Goal: Find specific page/section: Find specific page/section

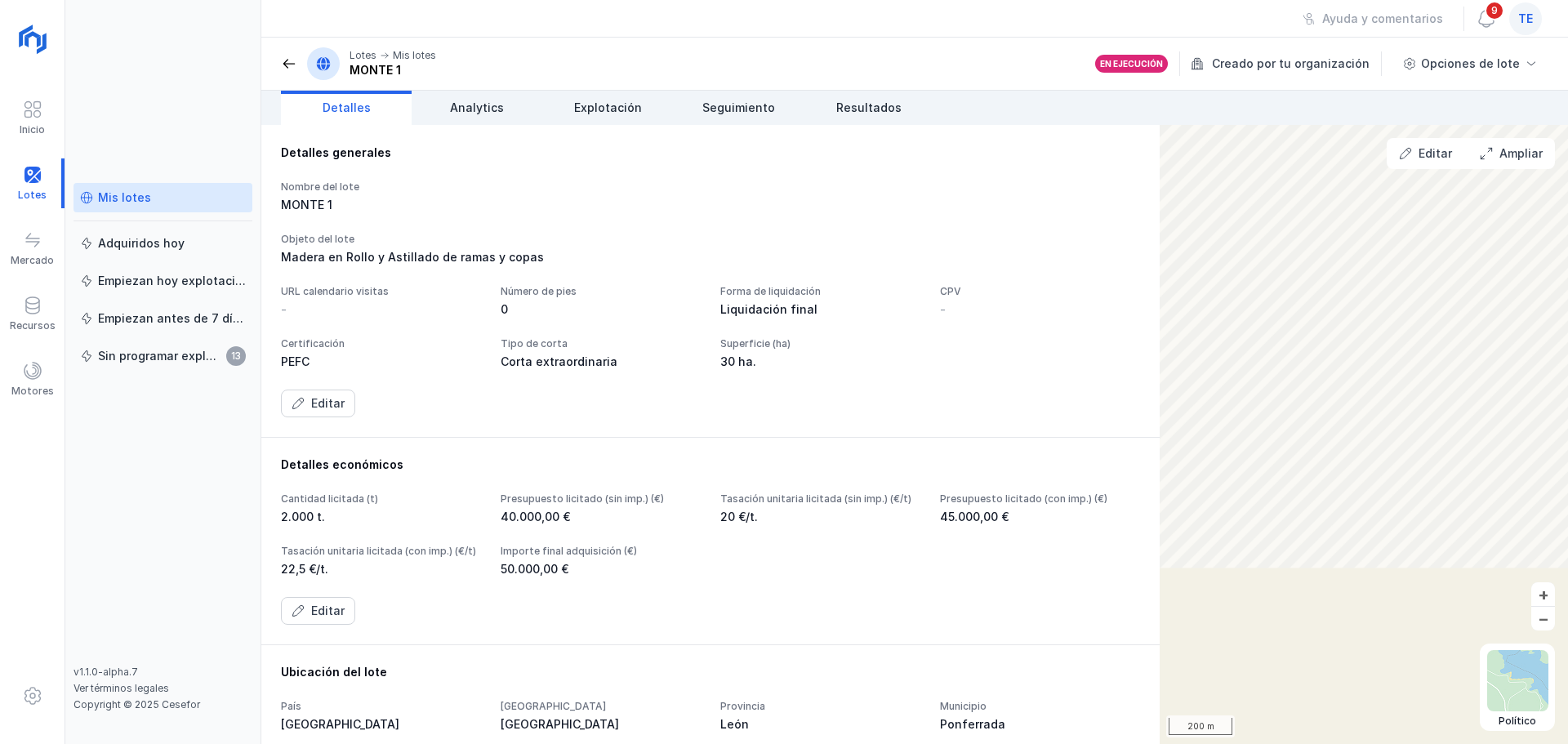
scroll to position [627, 0]
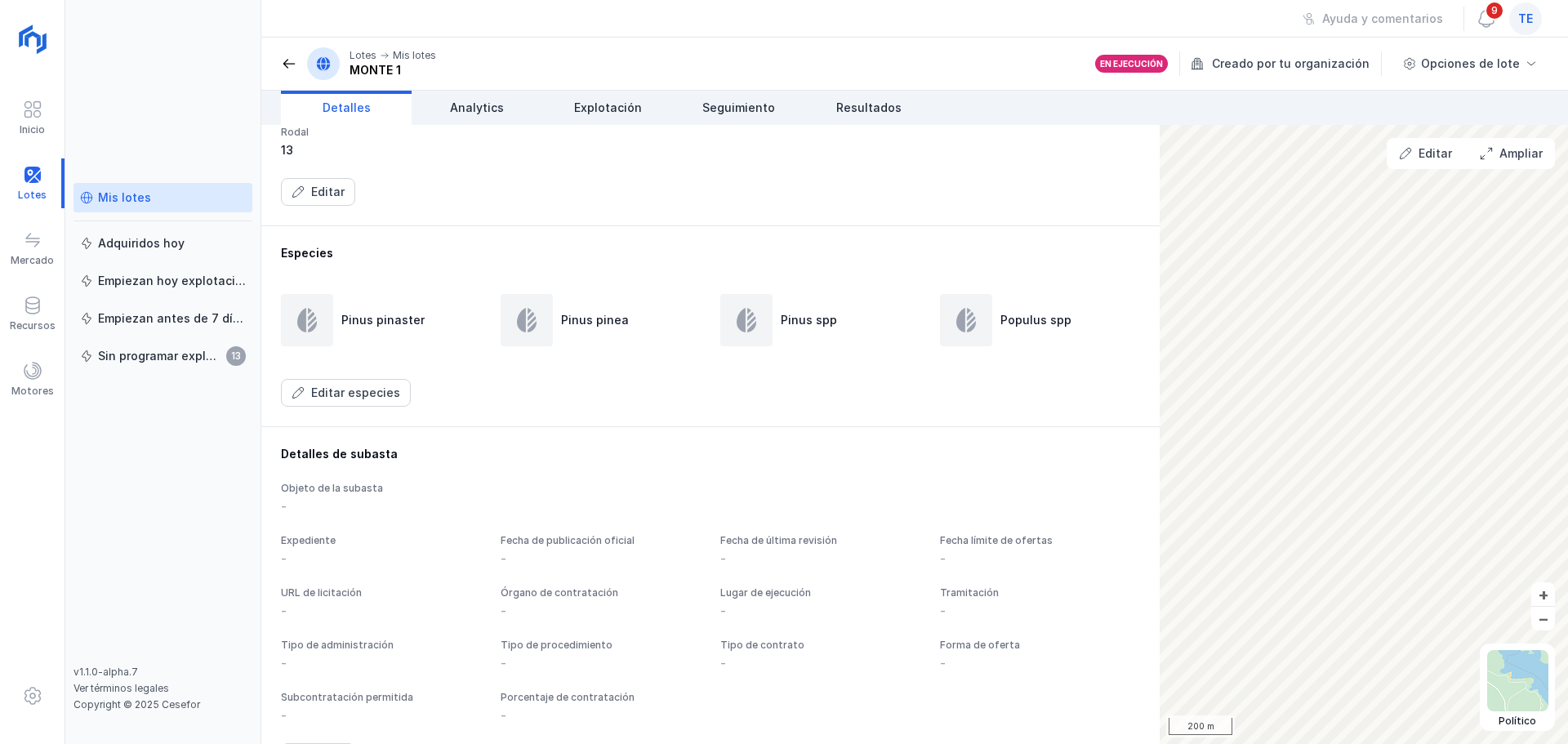
click at [1253, 17] on span "te" at bounding box center [1525, 18] width 14 height 16
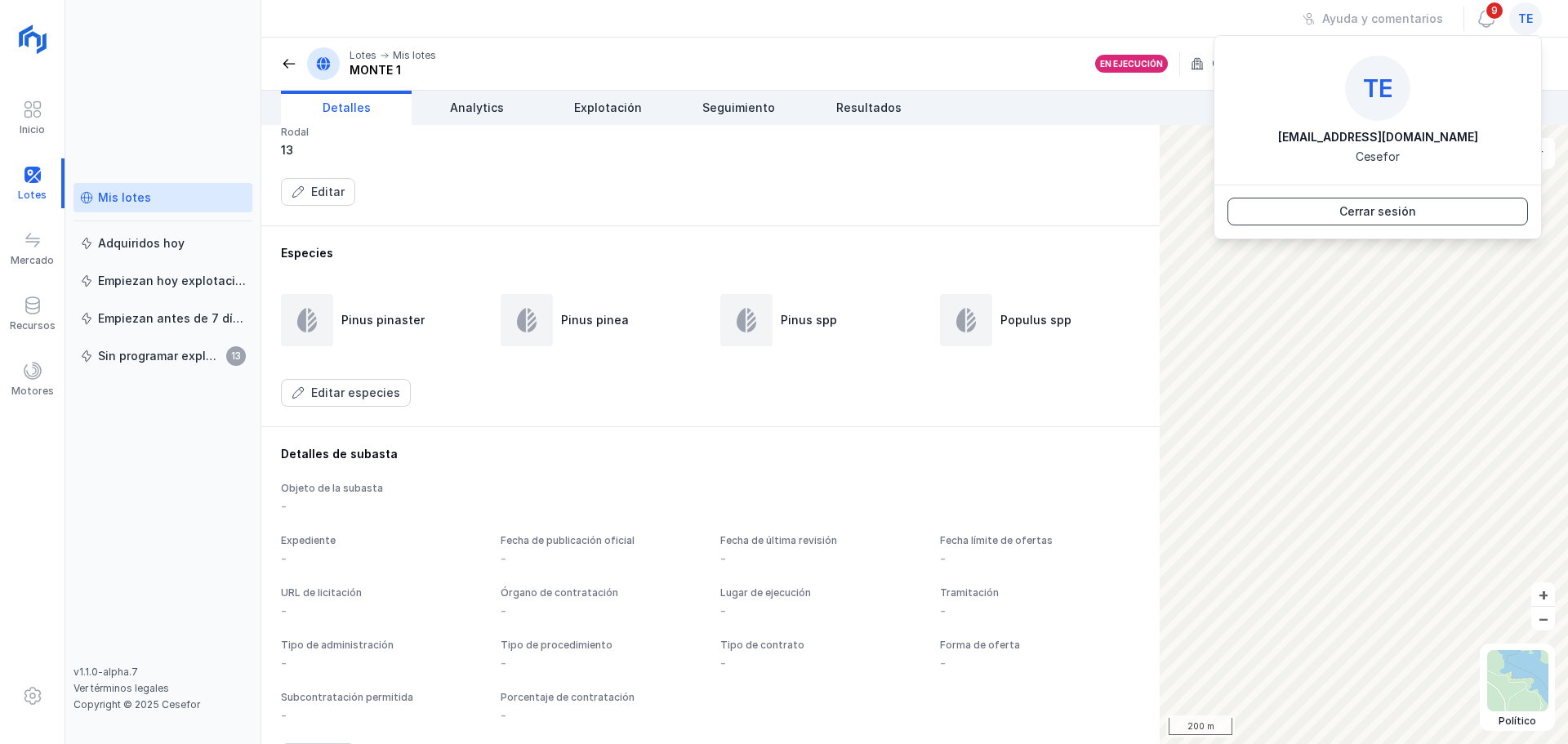
click at [1253, 215] on div "Cerrar sesión" at bounding box center [1378, 211] width 77 height 16
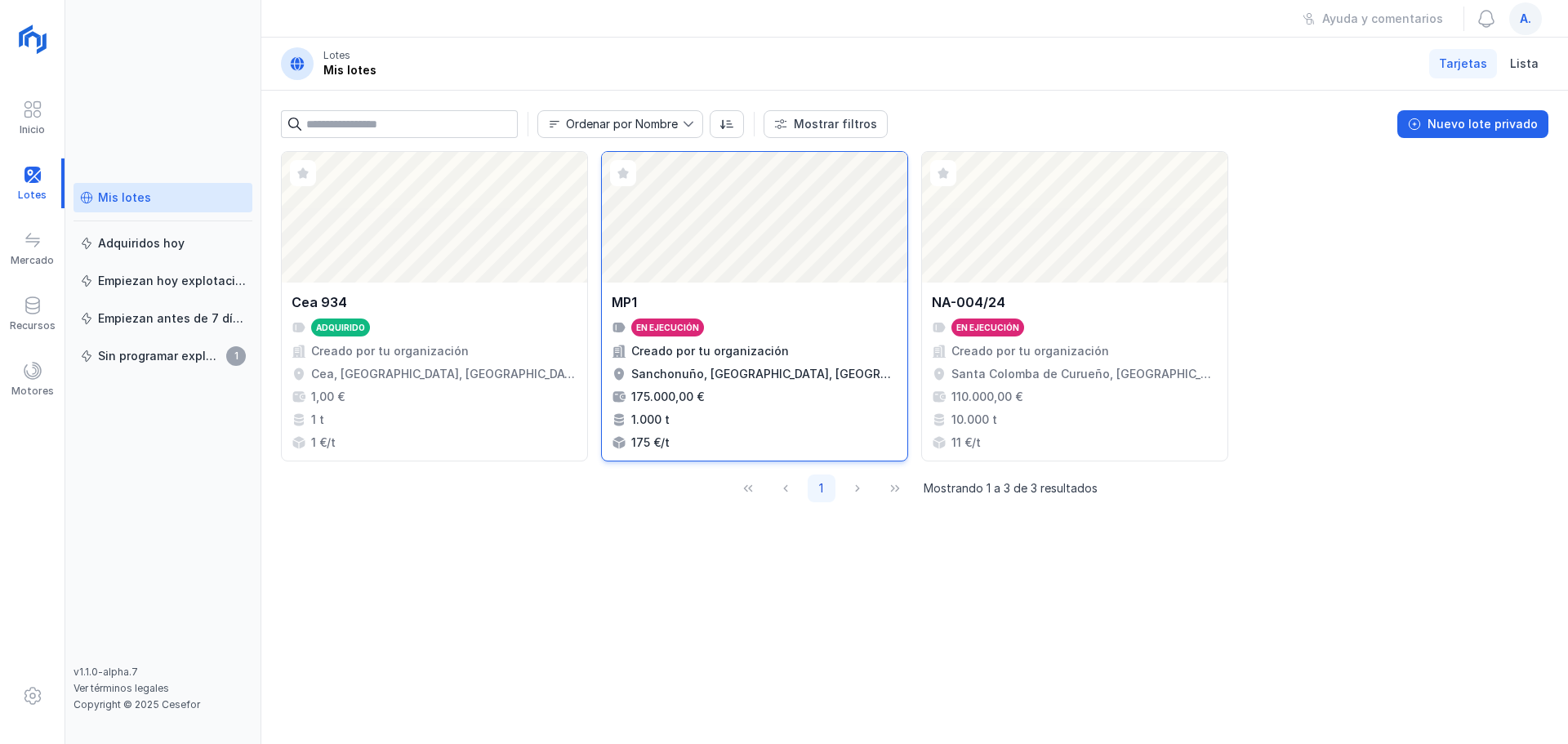
click at [870, 293] on div "MP1" at bounding box center [754, 302] width 286 height 19
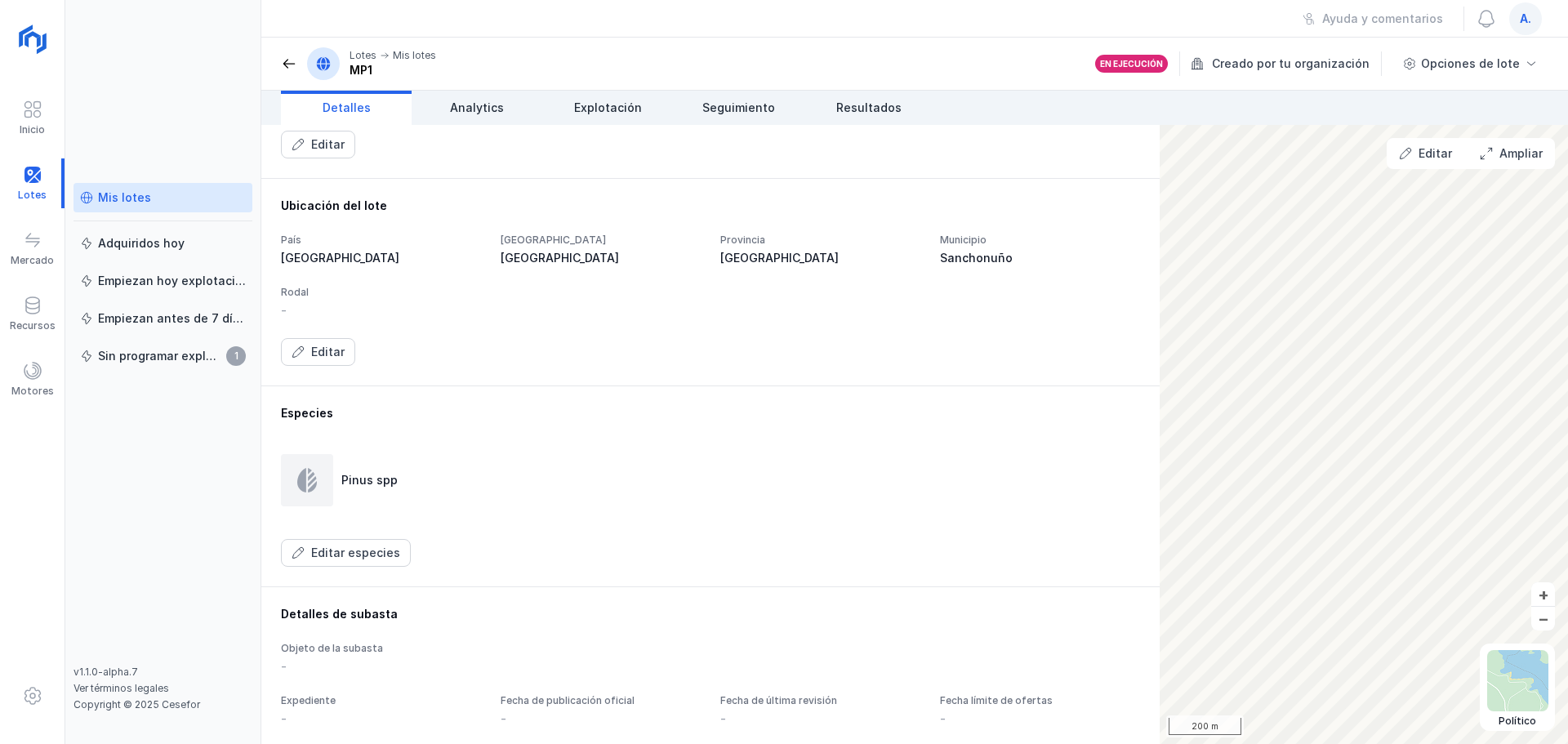
scroll to position [408, 0]
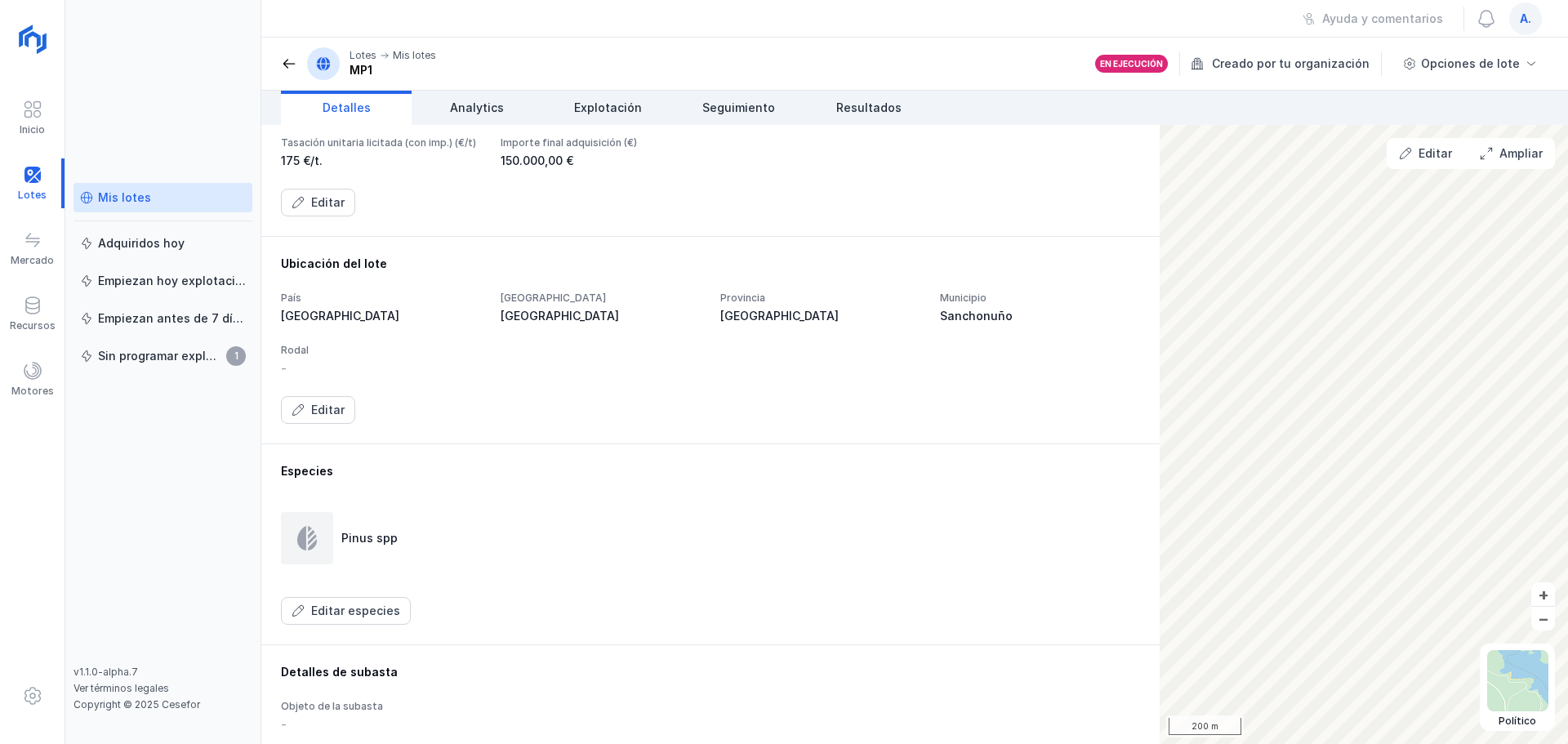
click at [291, 64] on span at bounding box center [289, 64] width 16 height 16
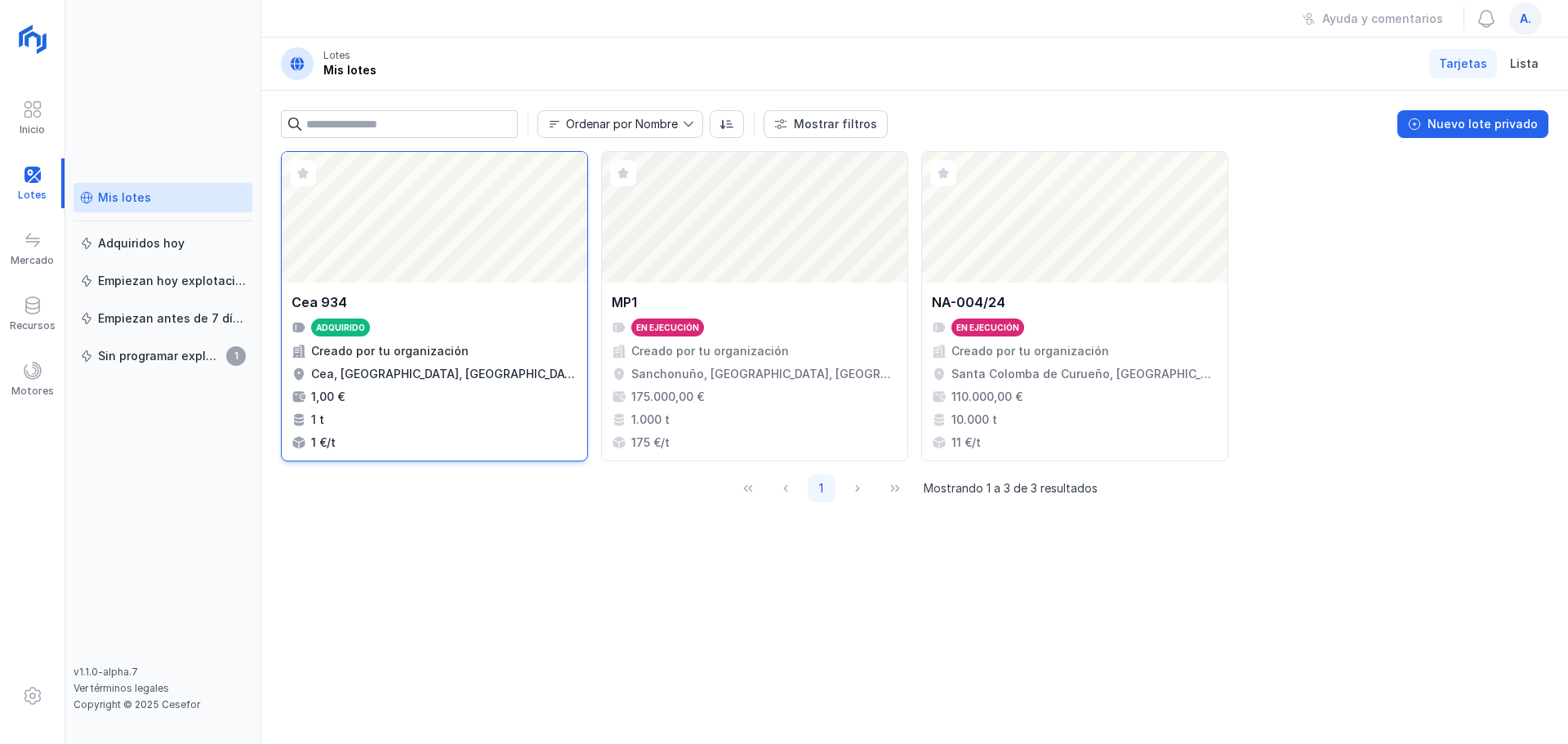
click at [401, 186] on div "Abrir lote" at bounding box center [434, 218] width 305 height 131
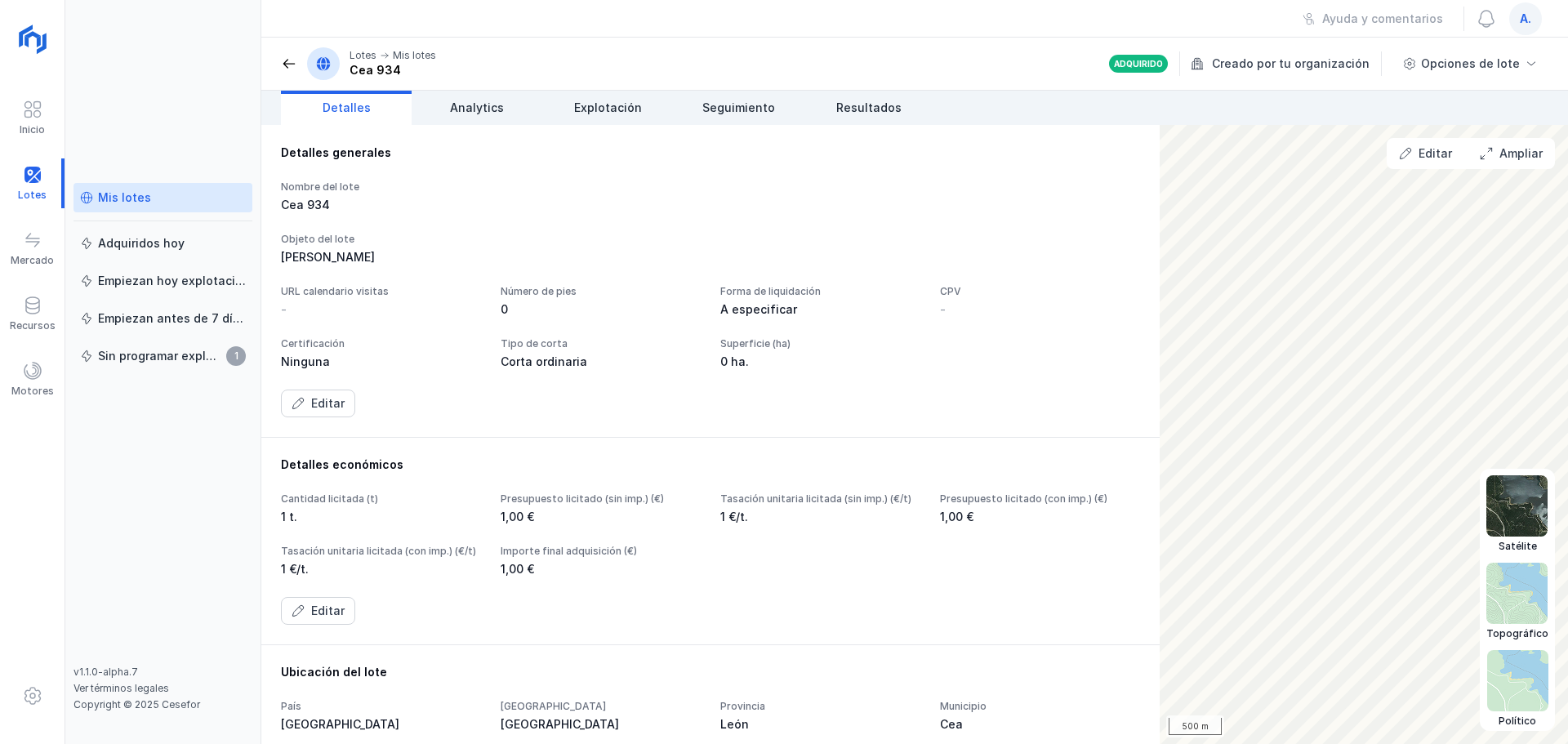
drag, startPoint x: 1516, startPoint y: 673, endPoint x: 1516, endPoint y: 664, distance: 9.0
click at [1516, 672] on img at bounding box center [1518, 681] width 62 height 62
click at [1539, 505] on img at bounding box center [1517, 506] width 62 height 62
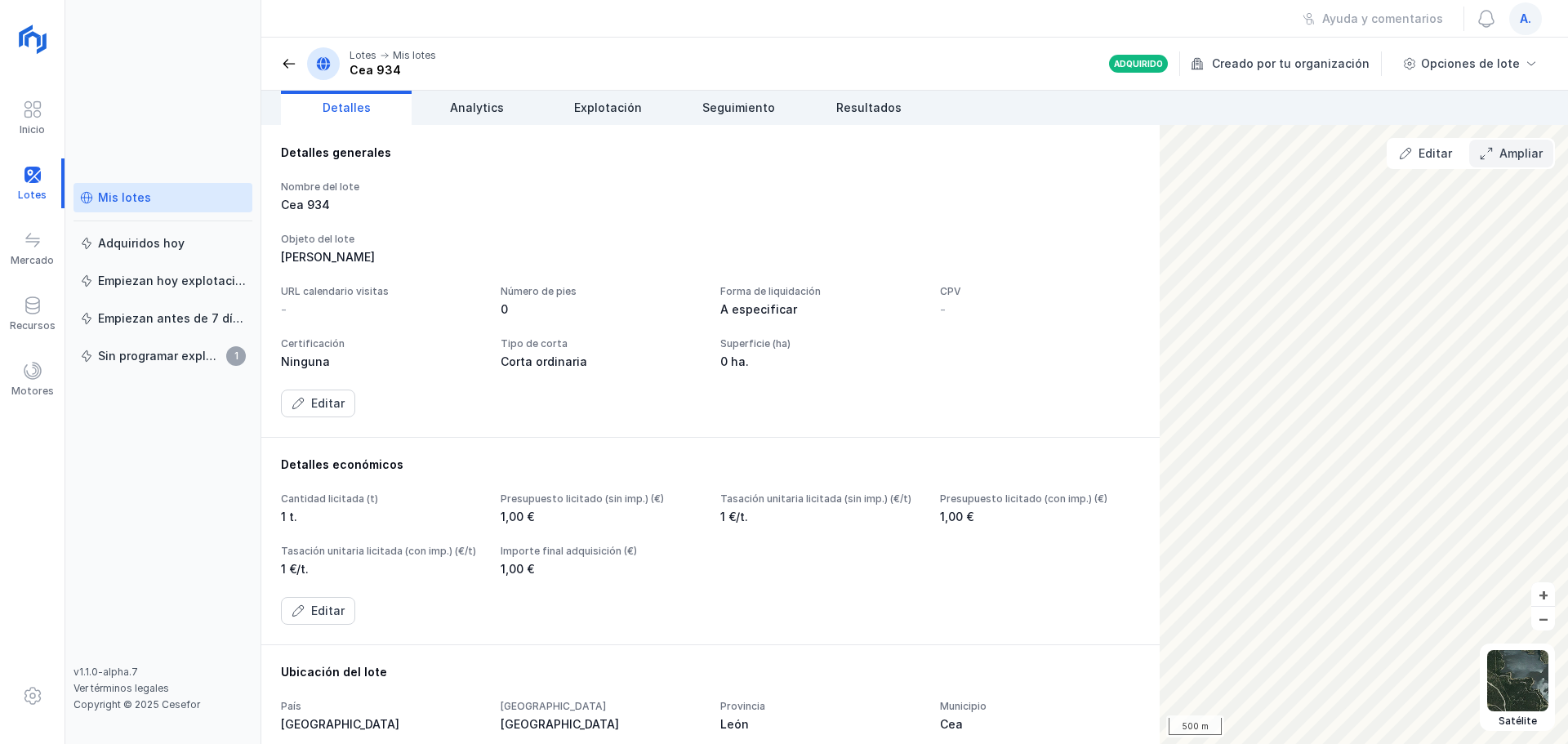
click at [1522, 161] on div "Ampliar" at bounding box center [1521, 153] width 43 height 16
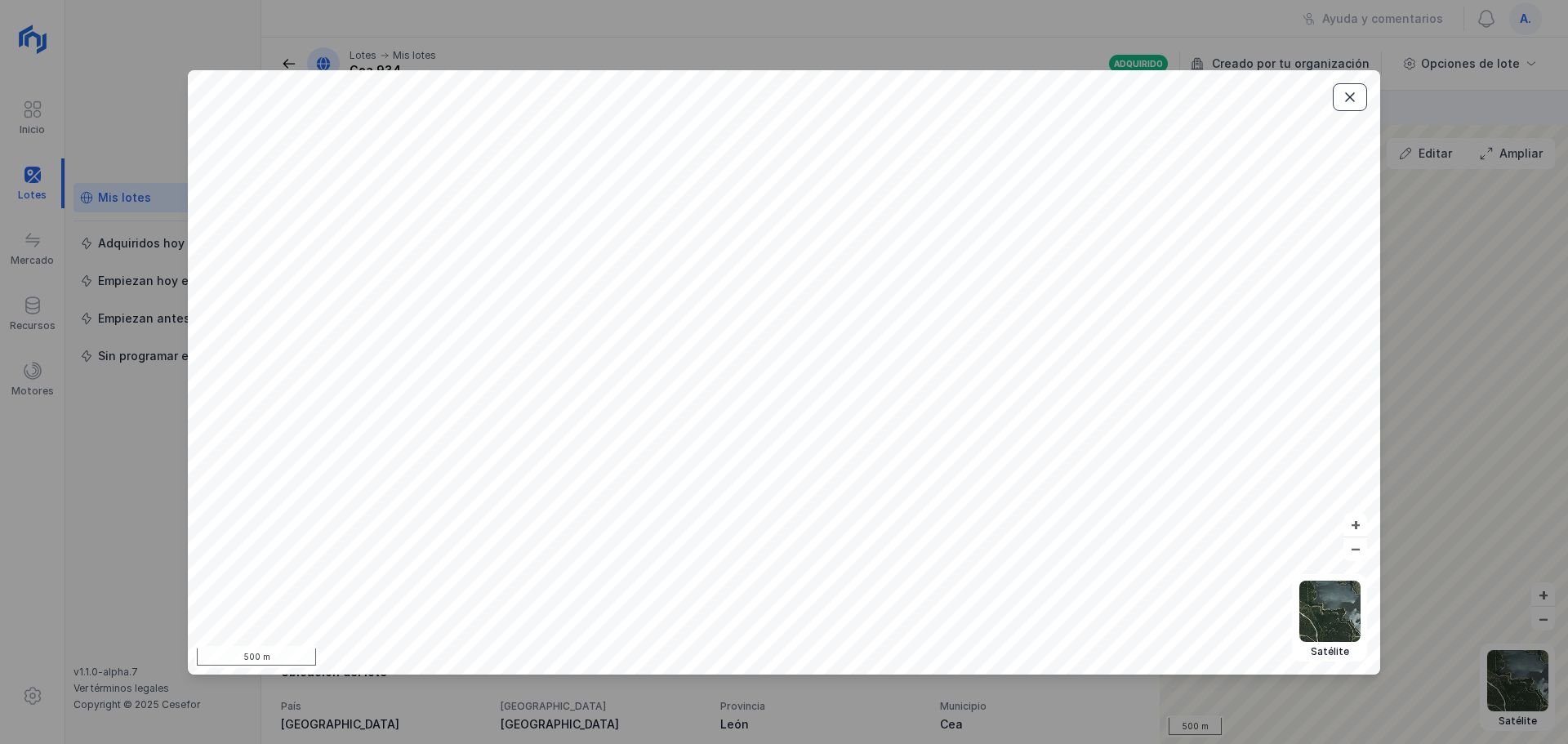
click at [1353, 106] on button "button" at bounding box center [1350, 97] width 35 height 28
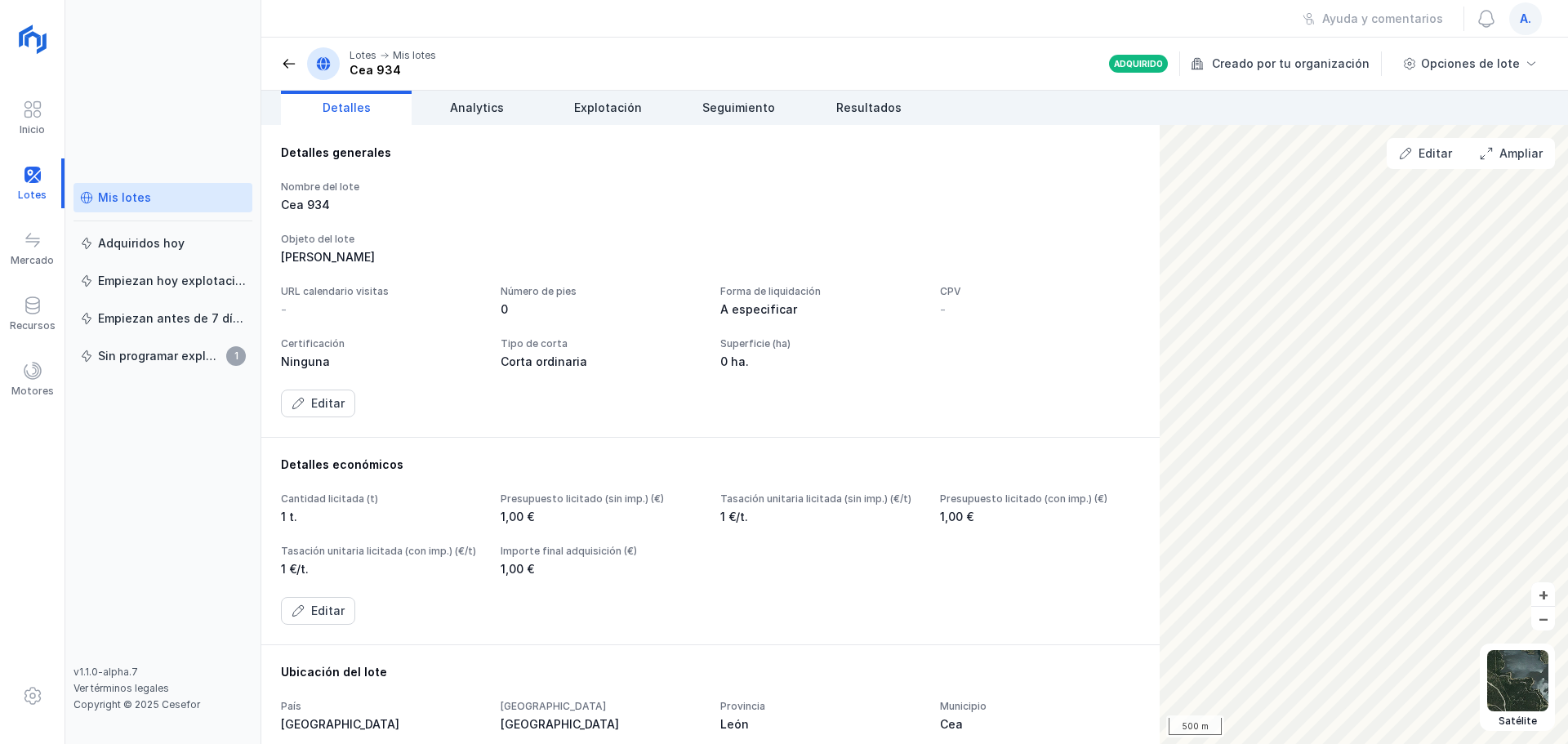
click at [1523, 23] on span "a." at bounding box center [1526, 18] width 12 height 16
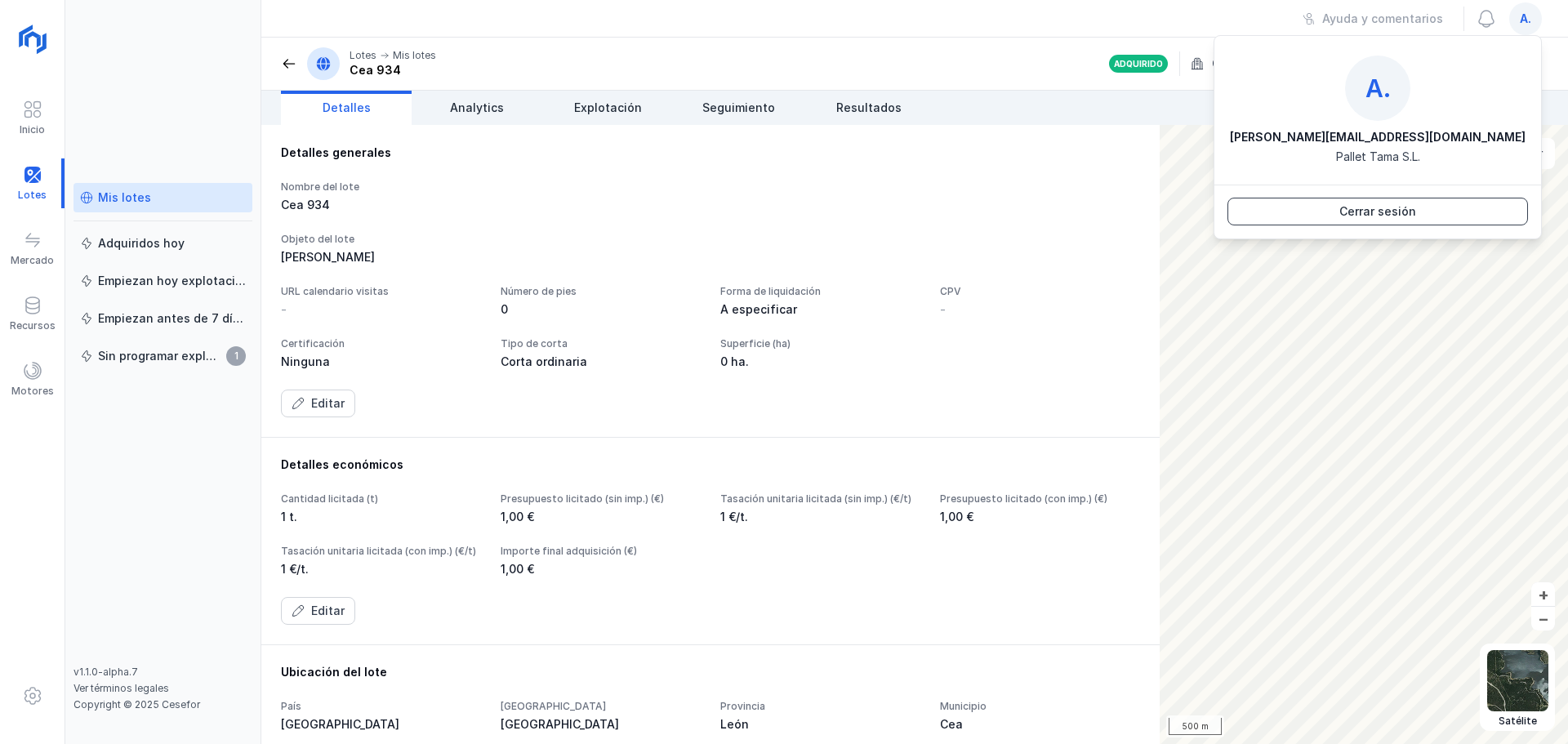
click at [1446, 211] on button "Cerrar sesión" at bounding box center [1378, 211] width 300 height 28
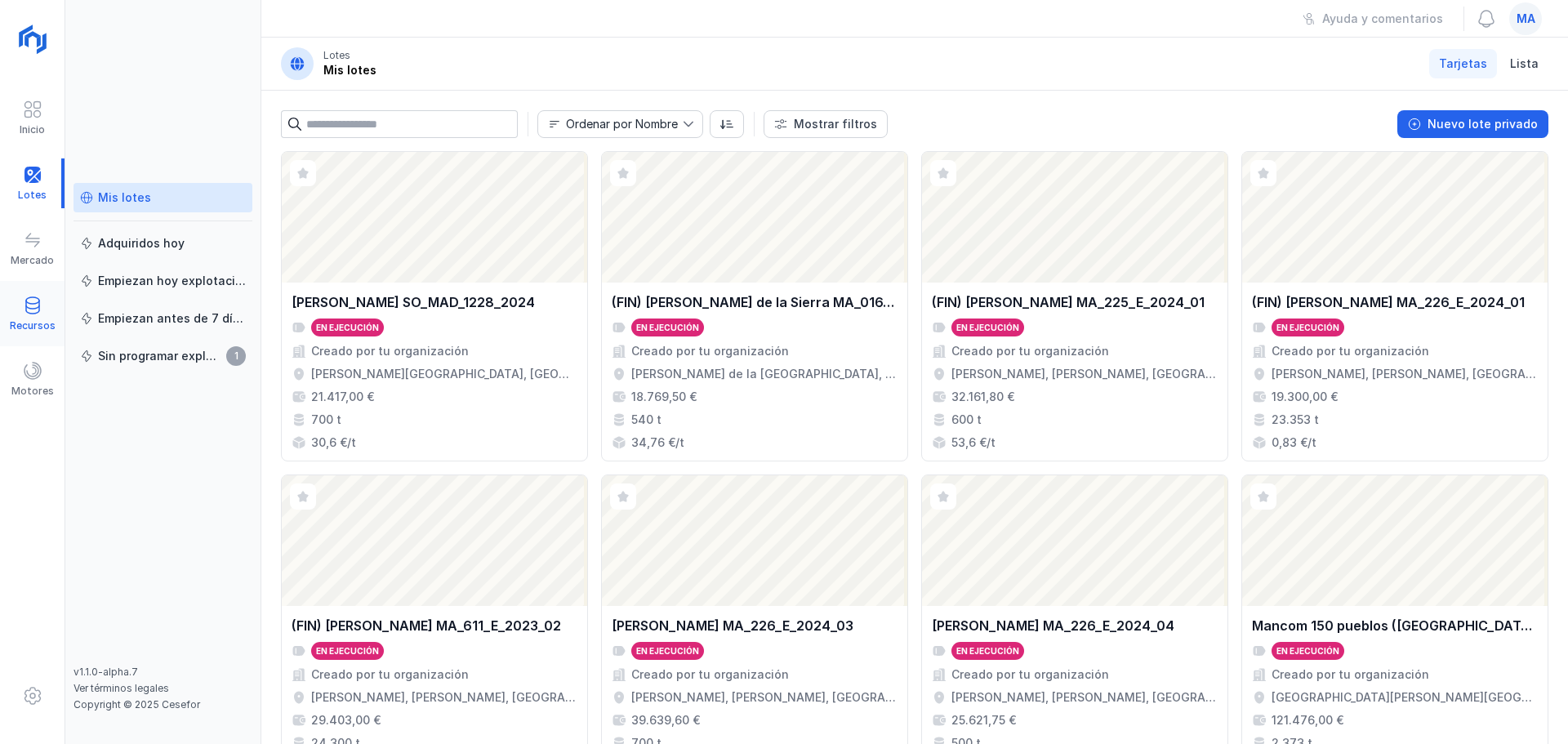
click at [40, 317] on div at bounding box center [33, 307] width 19 height 24
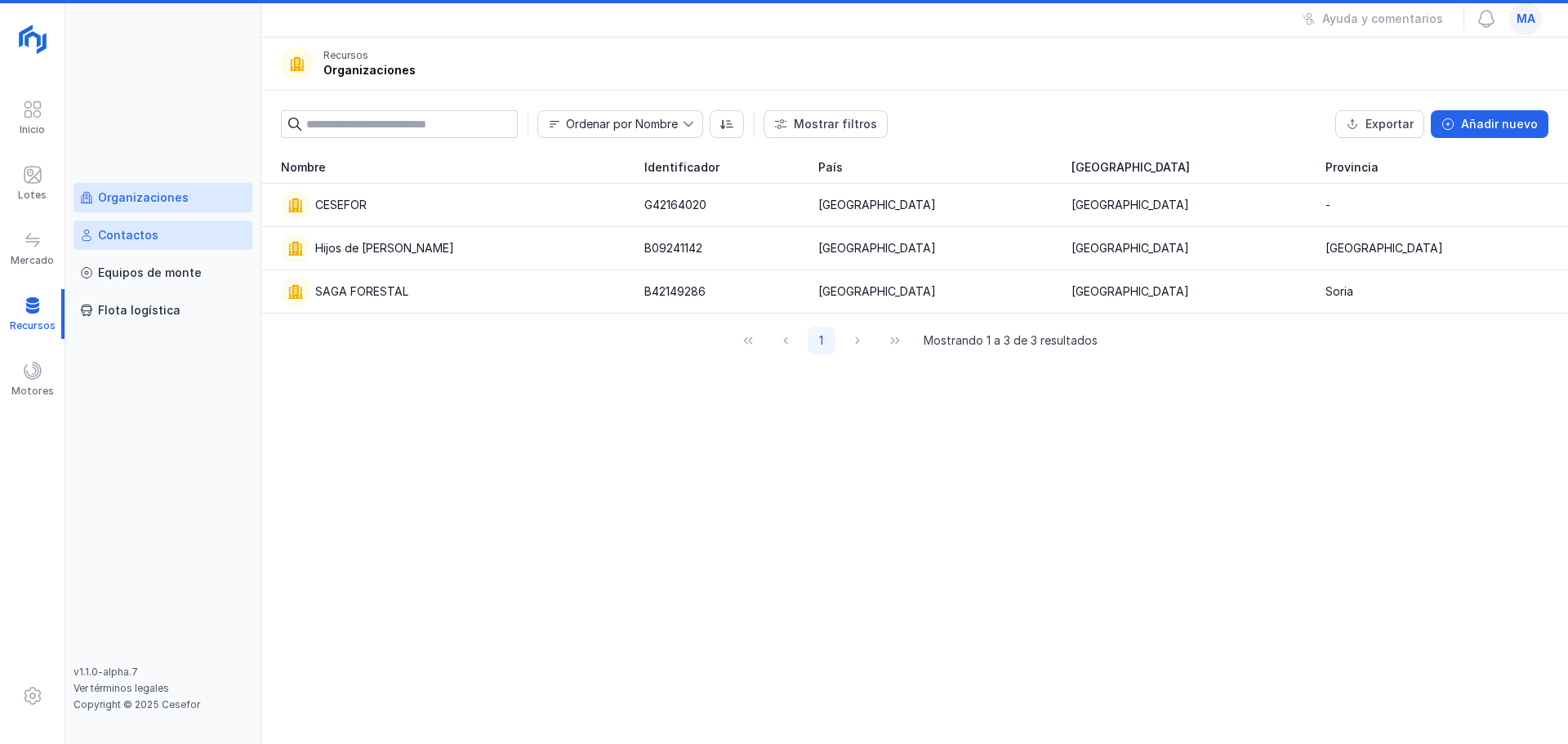
click at [116, 229] on div "Contactos" at bounding box center [128, 235] width 61 height 16
